Goal: Task Accomplishment & Management: Complete application form

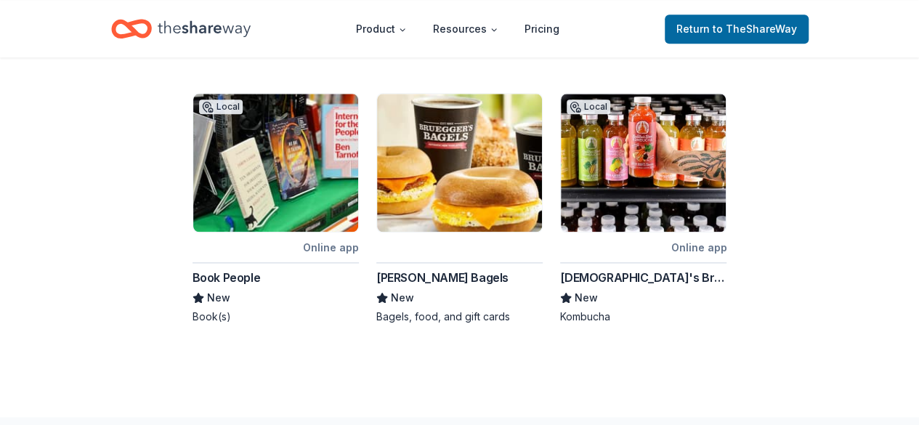
scroll to position [867, 0]
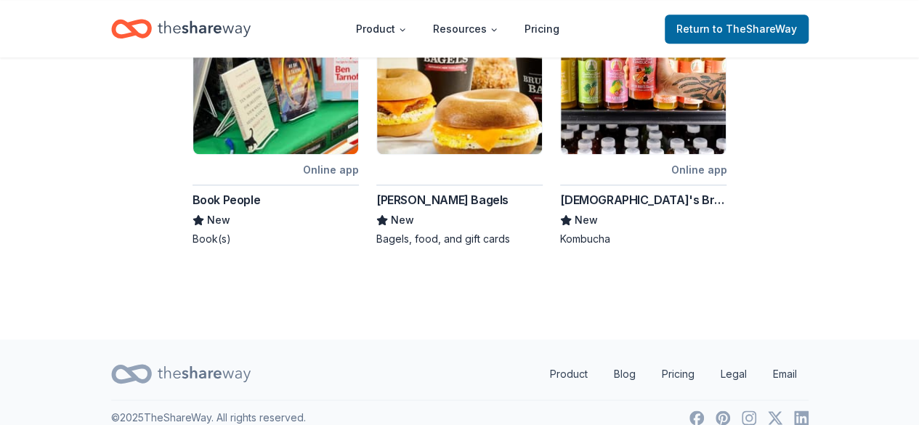
drag, startPoint x: 600, startPoint y: 105, endPoint x: 647, endPoint y: 84, distance: 51.4
click at [647, 84] on img at bounding box center [643, 85] width 165 height 138
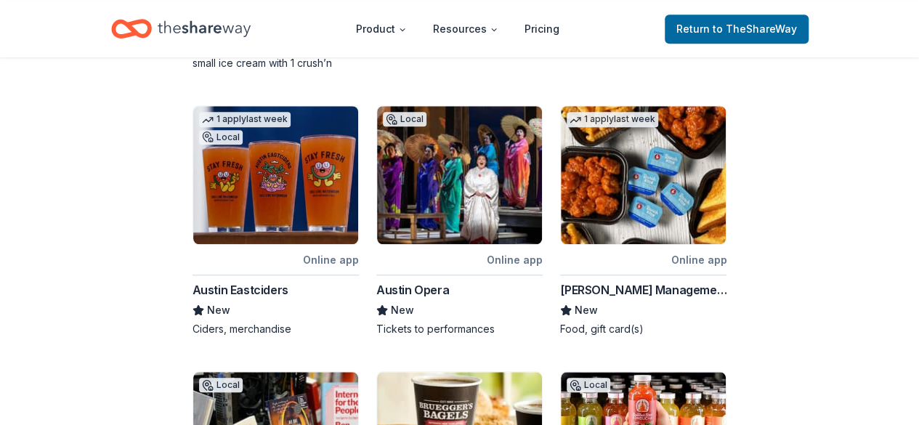
scroll to position [504, 0]
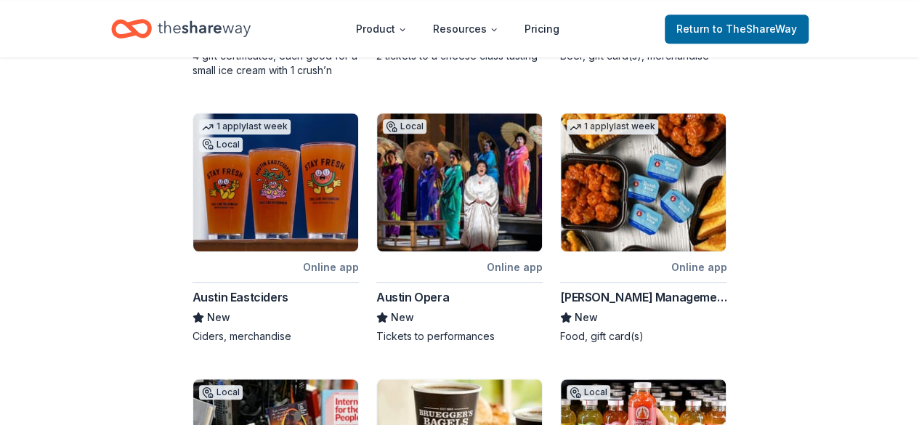
click at [632, 206] on img at bounding box center [643, 182] width 165 height 138
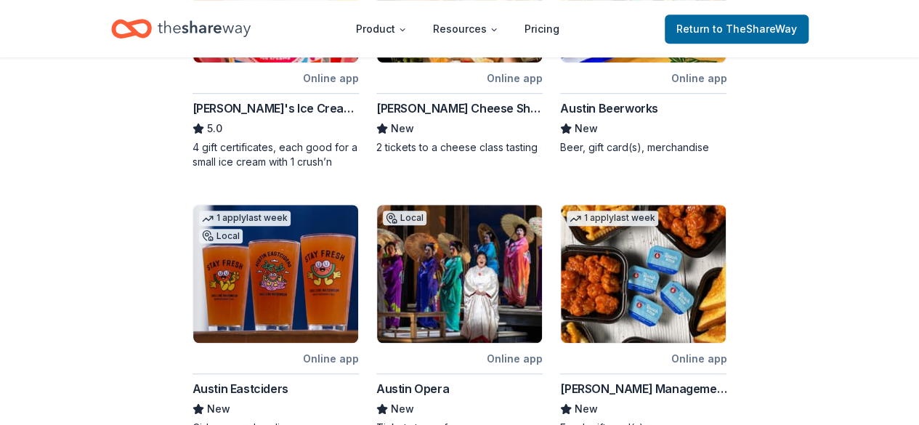
scroll to position [431, 0]
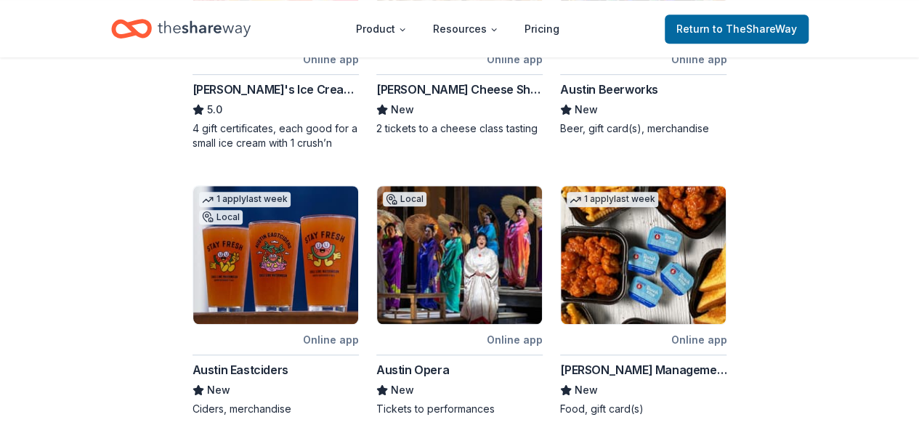
click at [644, 259] on img at bounding box center [643, 255] width 165 height 138
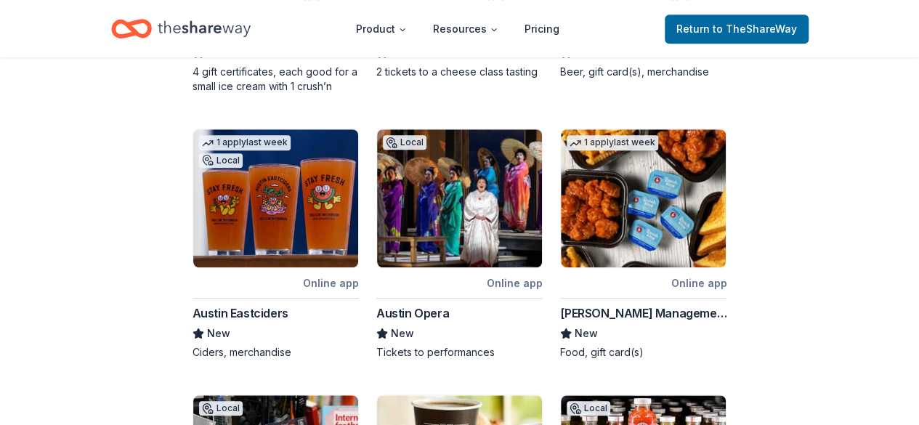
scroll to position [577, 0]
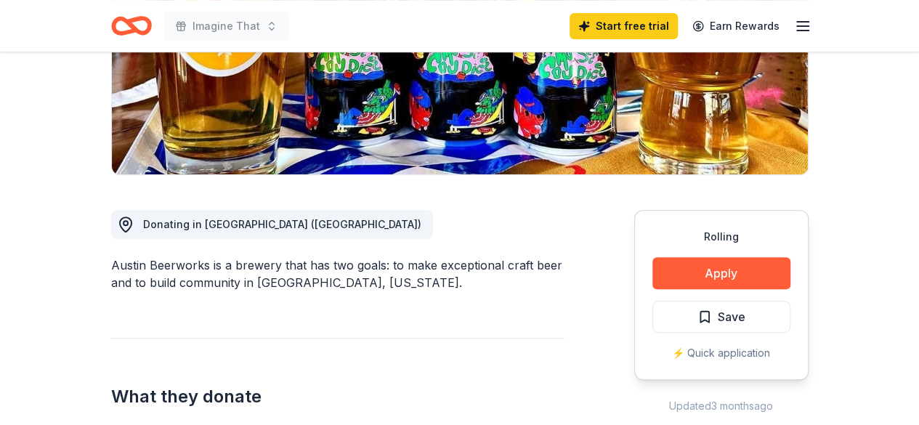
scroll to position [291, 0]
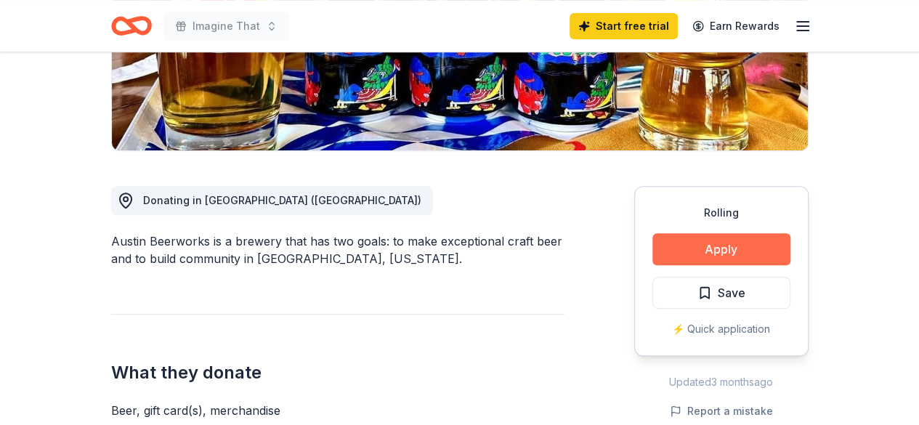
click at [684, 251] on button "Apply" at bounding box center [721, 249] width 138 height 32
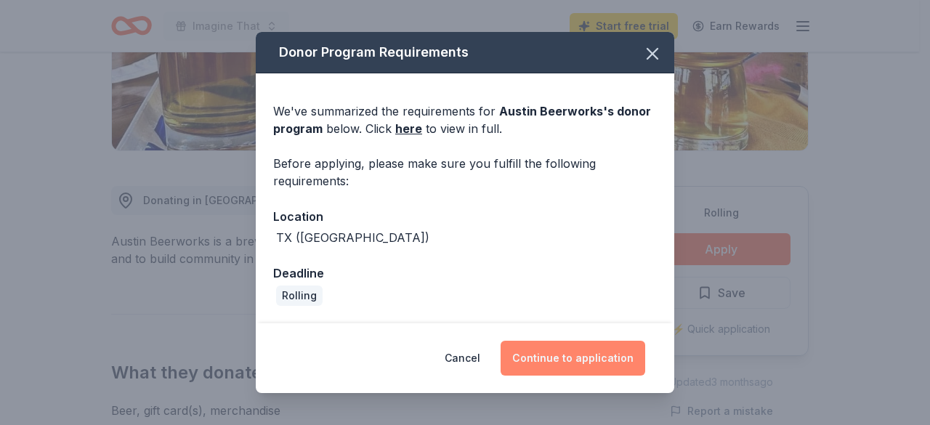
click at [555, 349] on button "Continue to application" at bounding box center [572, 358] width 145 height 35
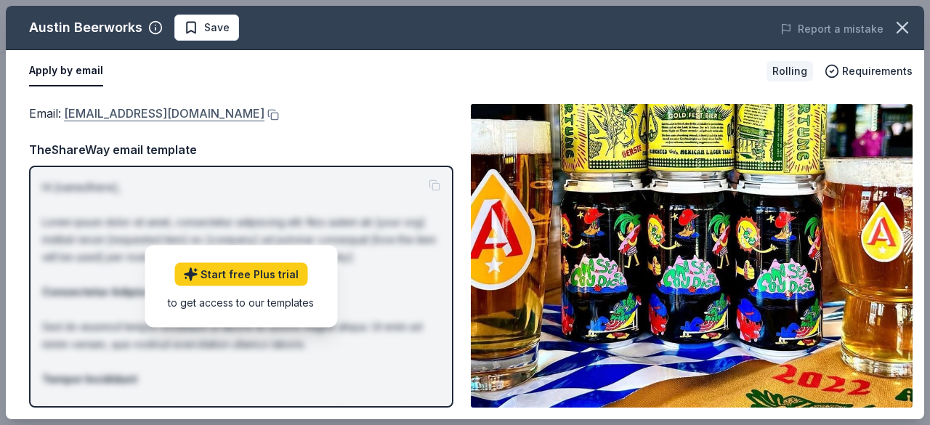
click at [184, 123] on link "freebeer@austinbeerworks.com" at bounding box center [164, 113] width 200 height 19
click at [184, 118] on link "freebeer@austinbeerworks.com" at bounding box center [164, 113] width 200 height 19
click at [892, 24] on icon "button" at bounding box center [902, 27] width 20 height 20
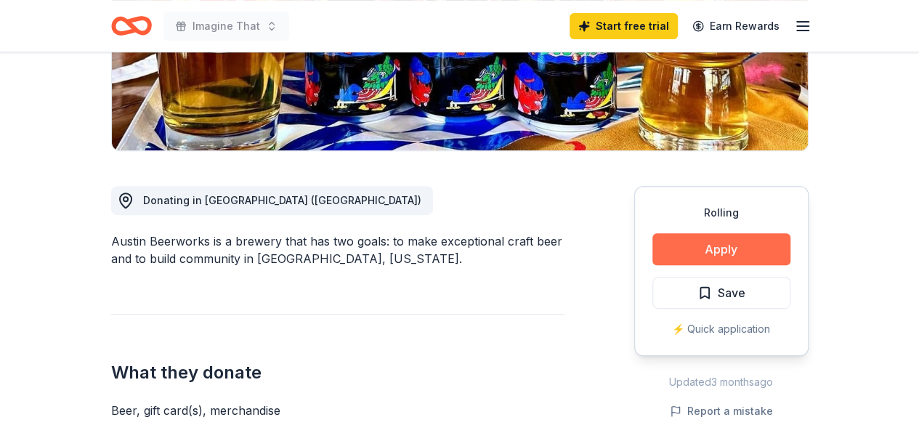
click at [732, 246] on button "Apply" at bounding box center [721, 249] width 138 height 32
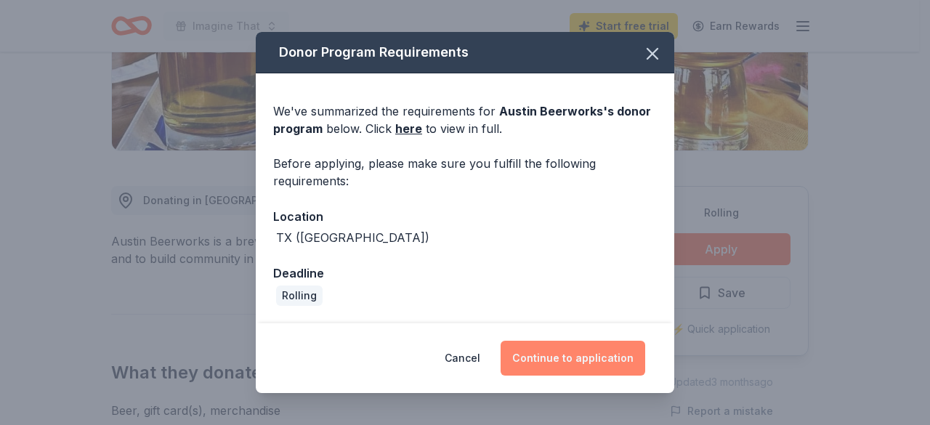
click at [553, 360] on button "Continue to application" at bounding box center [572, 358] width 145 height 35
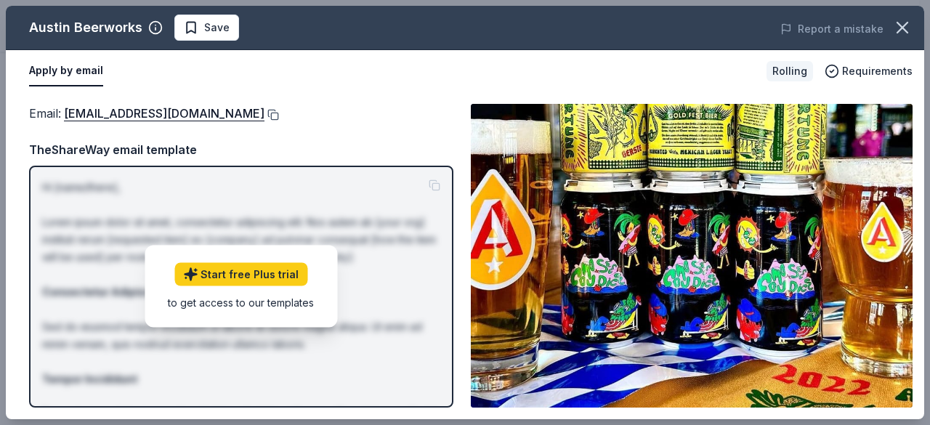
click at [264, 115] on button at bounding box center [271, 115] width 15 height 12
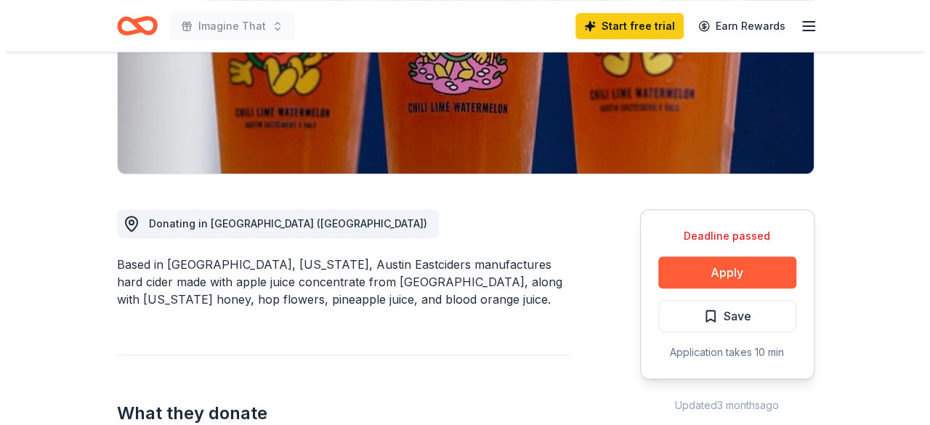
scroll to position [291, 0]
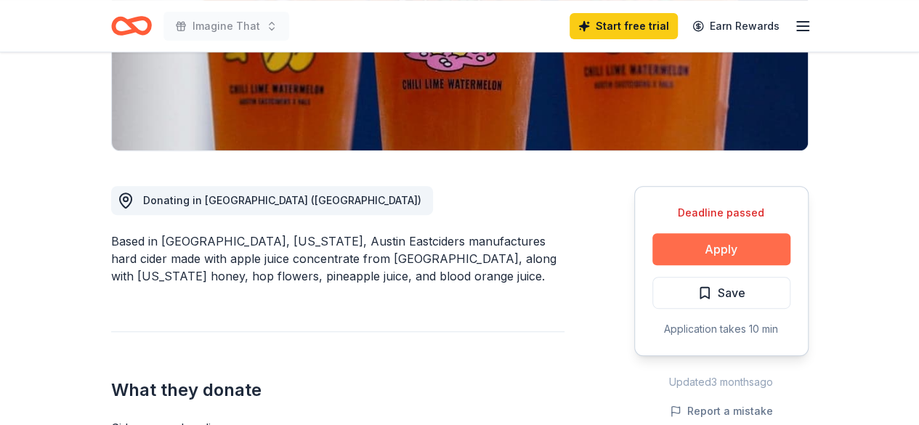
click at [680, 249] on button "Apply" at bounding box center [721, 249] width 138 height 32
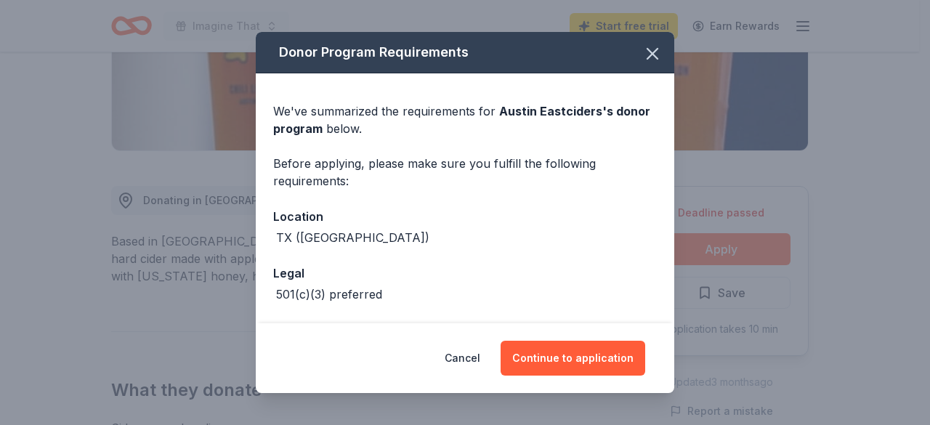
scroll to position [56, 0]
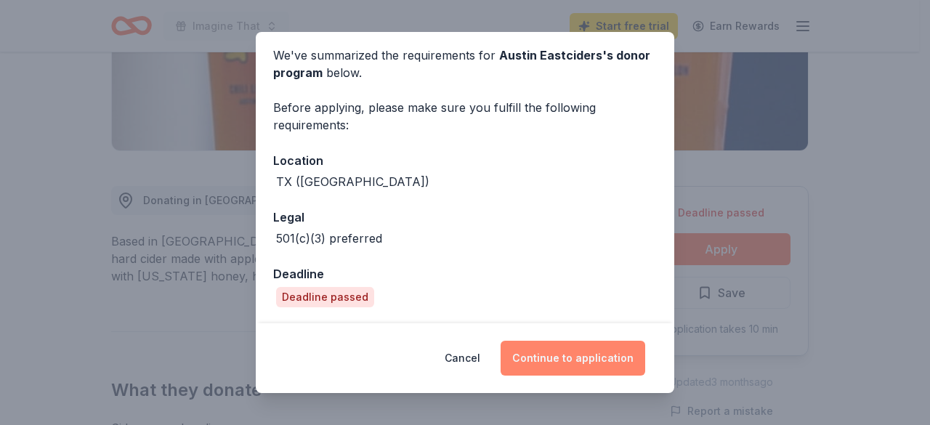
click at [539, 360] on button "Continue to application" at bounding box center [572, 358] width 145 height 35
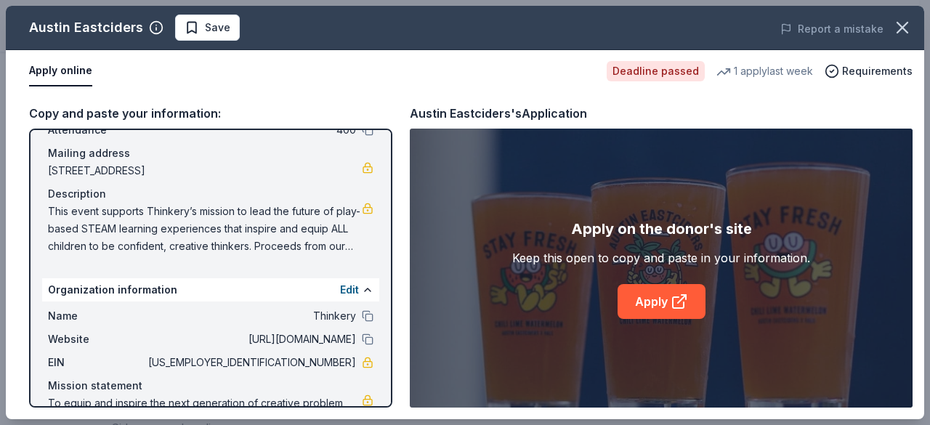
scroll to position [137, 0]
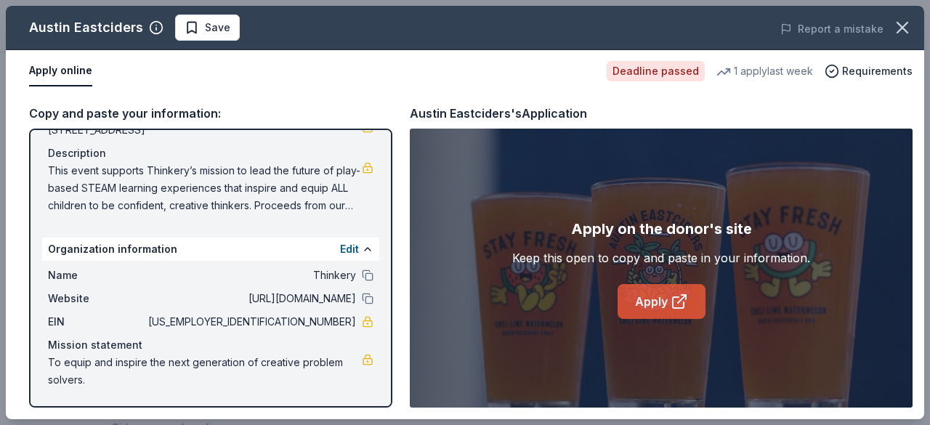
click at [638, 297] on link "Apply" at bounding box center [661, 301] width 88 height 35
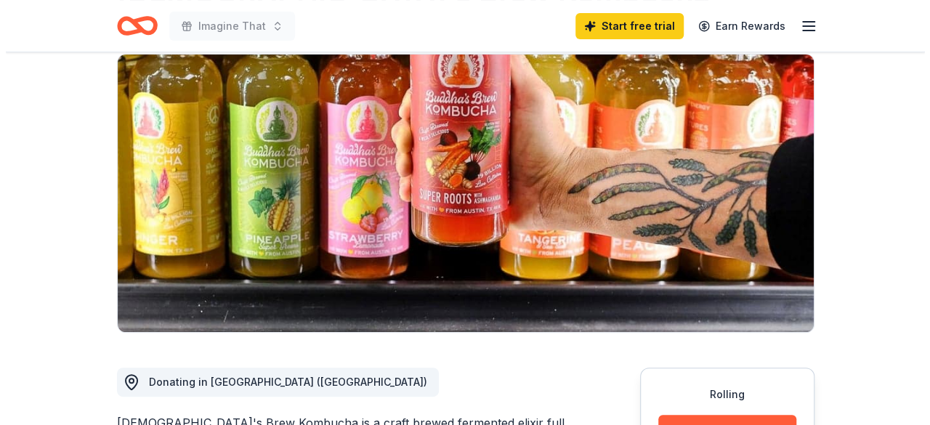
scroll to position [291, 0]
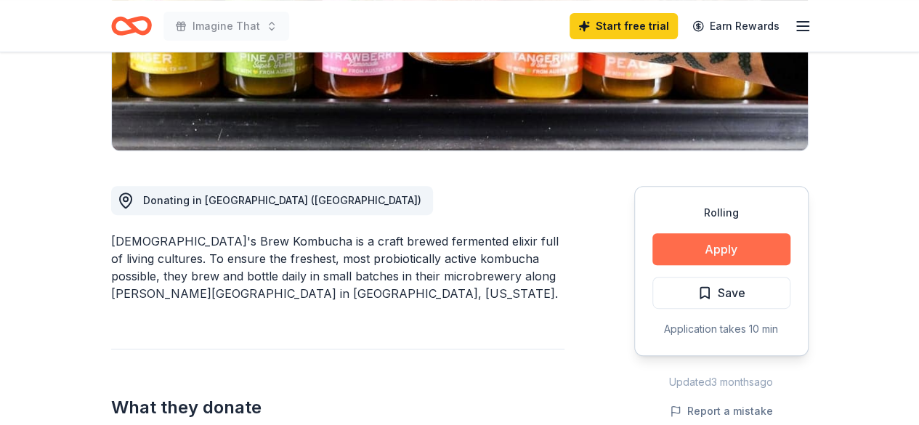
click at [743, 252] on button "Apply" at bounding box center [721, 249] width 138 height 32
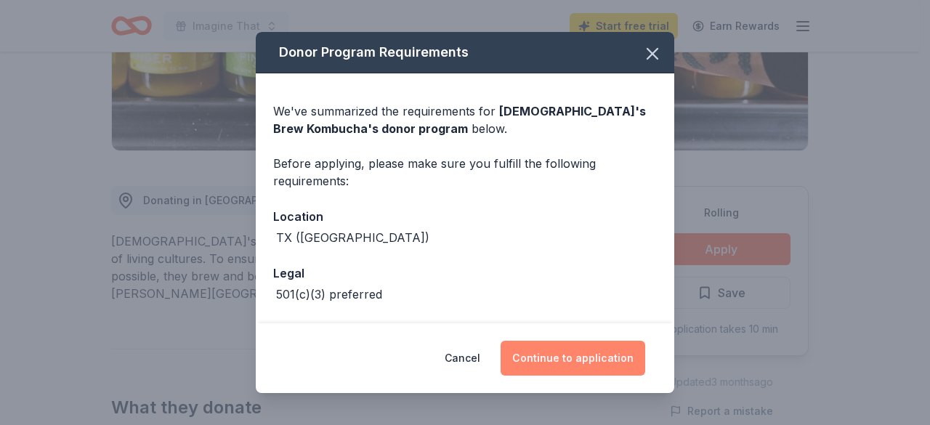
click at [556, 354] on button "Continue to application" at bounding box center [572, 358] width 145 height 35
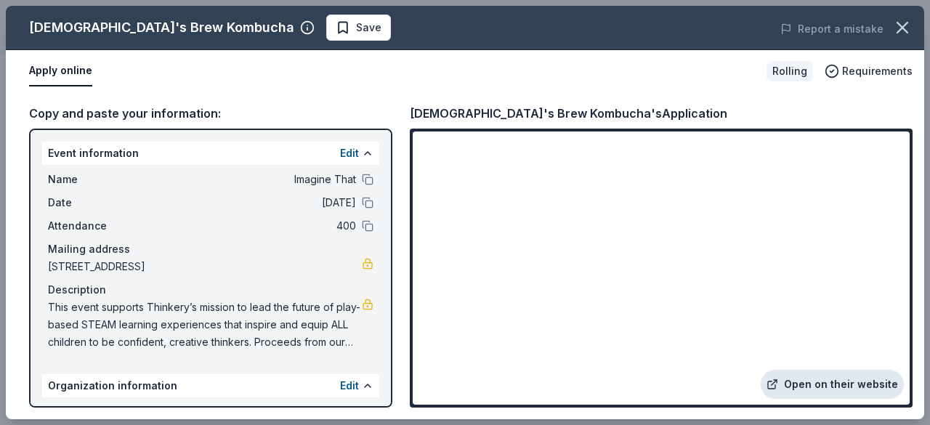
click at [808, 397] on link "Open on their website" at bounding box center [831, 384] width 143 height 29
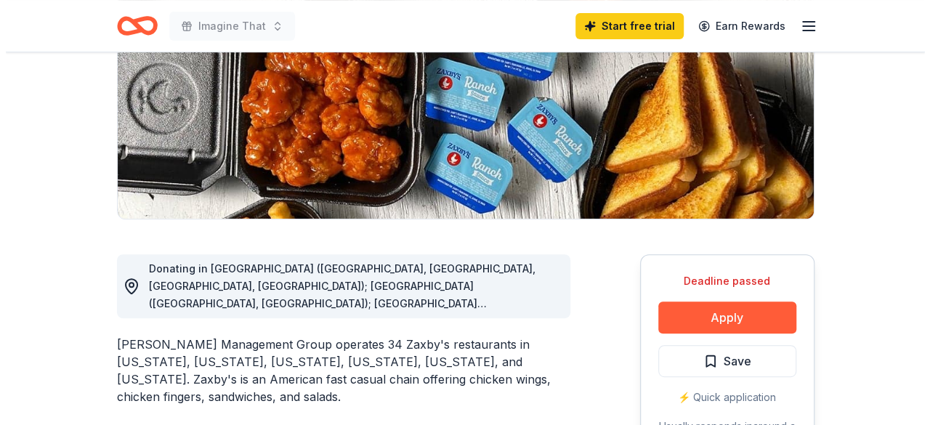
scroll to position [291, 0]
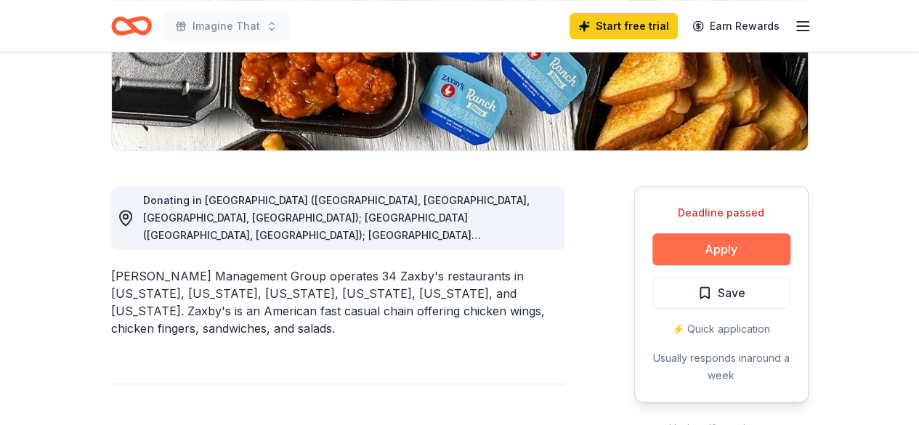
click at [678, 245] on button "Apply" at bounding box center [721, 249] width 138 height 32
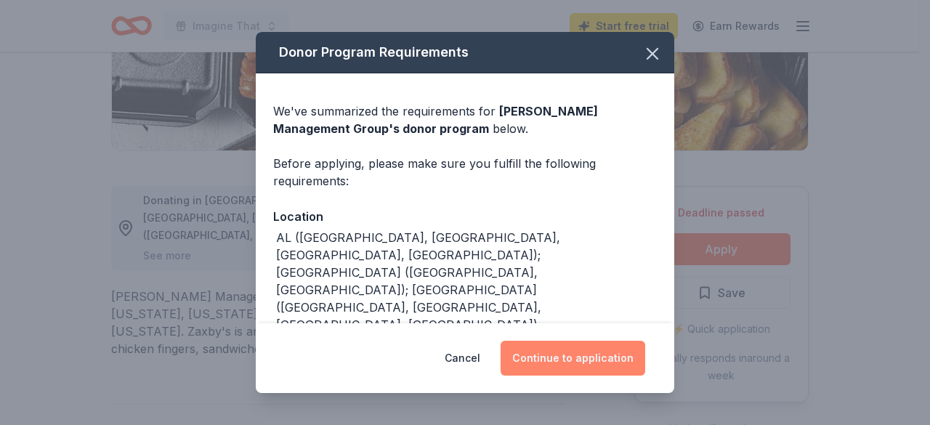
click at [527, 352] on button "Continue to application" at bounding box center [572, 358] width 145 height 35
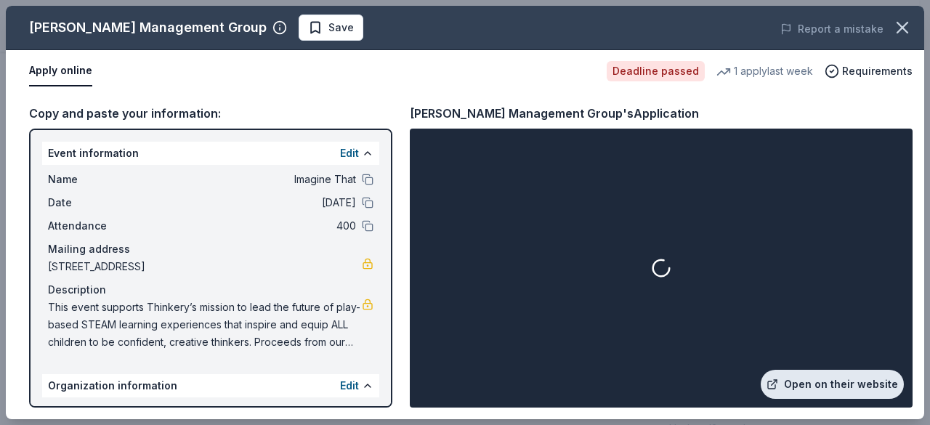
click at [821, 382] on link "Open on their website" at bounding box center [831, 384] width 143 height 29
